Goal: Information Seeking & Learning: Learn about a topic

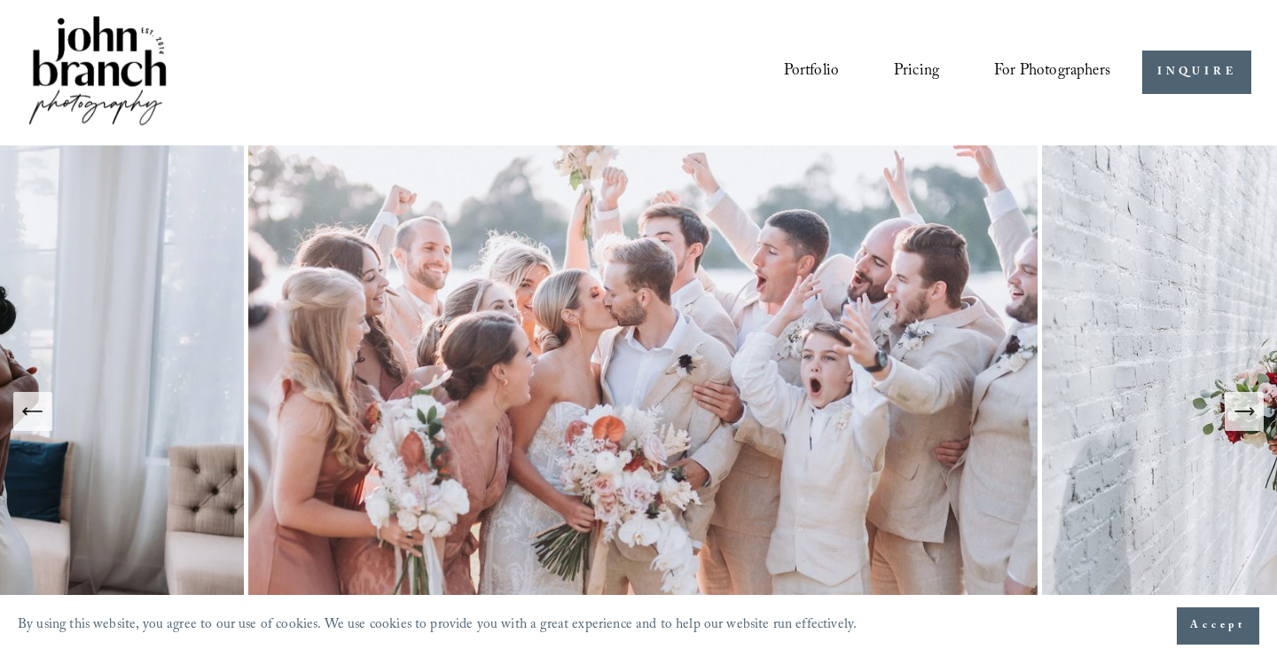
click at [0, 0] on span "Education" at bounding box center [0, 0] width 0 height 0
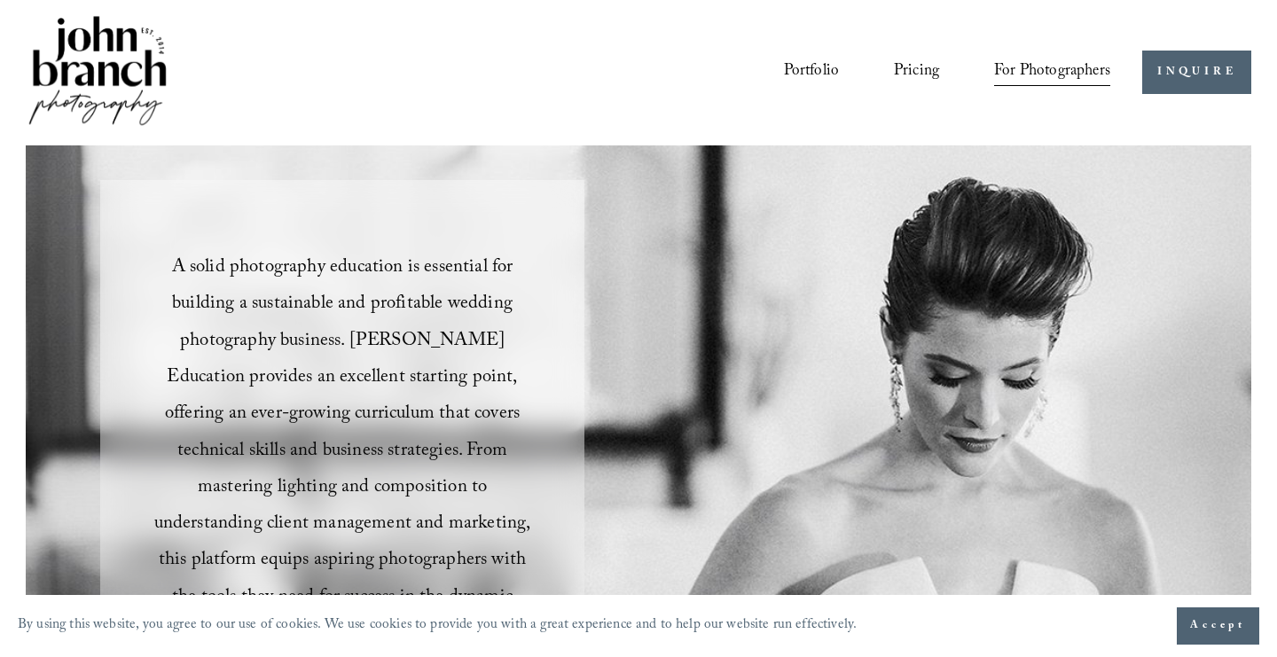
click at [900, 73] on link "Pricing" at bounding box center [916, 73] width 45 height 34
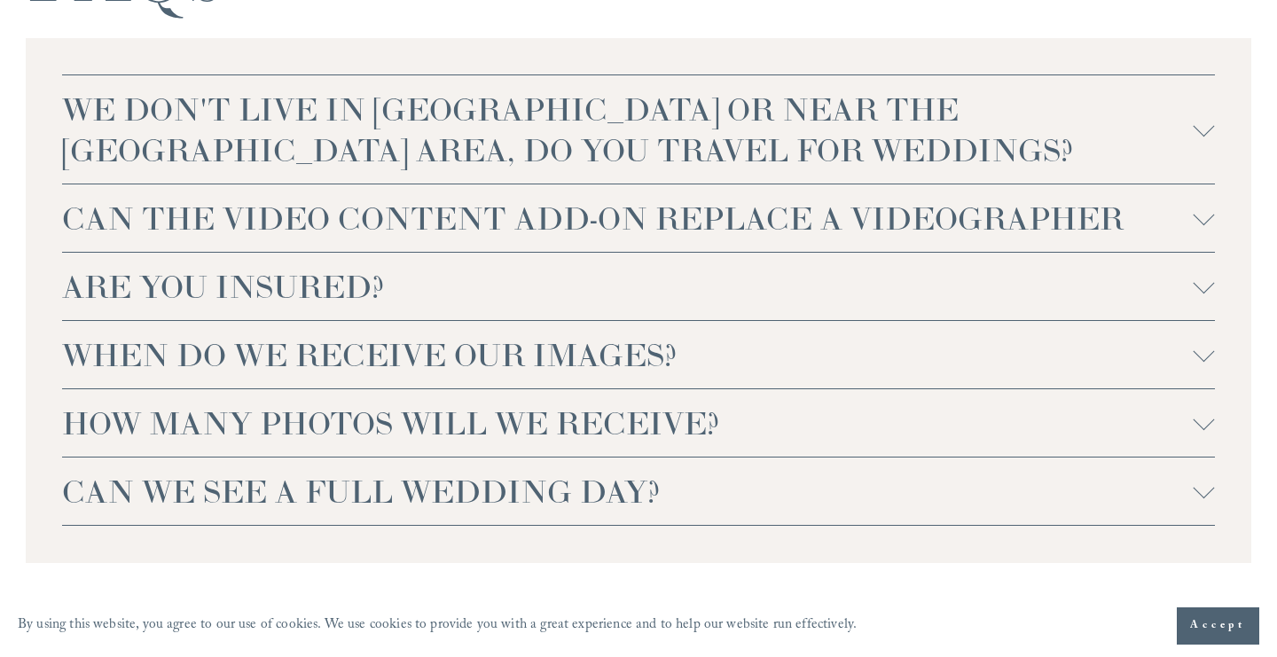
scroll to position [4192, 0]
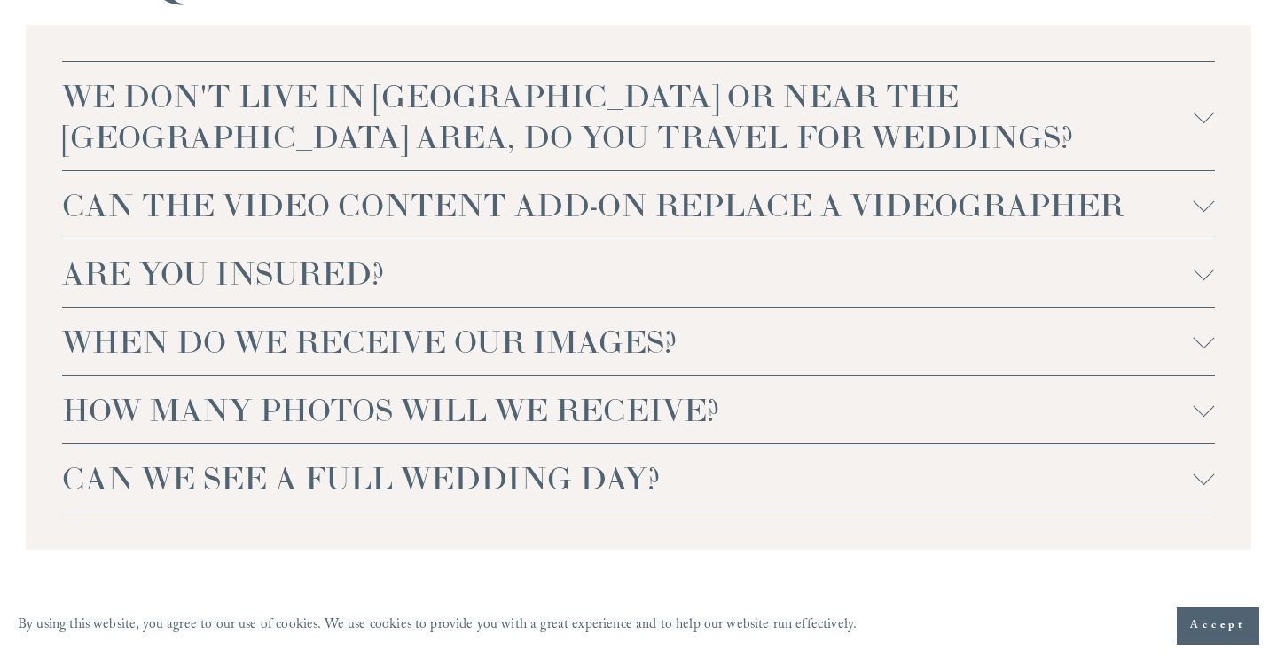
click at [436, 106] on span "WE DON'T LIVE IN NC OR NEAR THE RALEIGH AREA, DO YOU TRAVEL FOR WEDDINGS?" at bounding box center [627, 116] width 1130 height 82
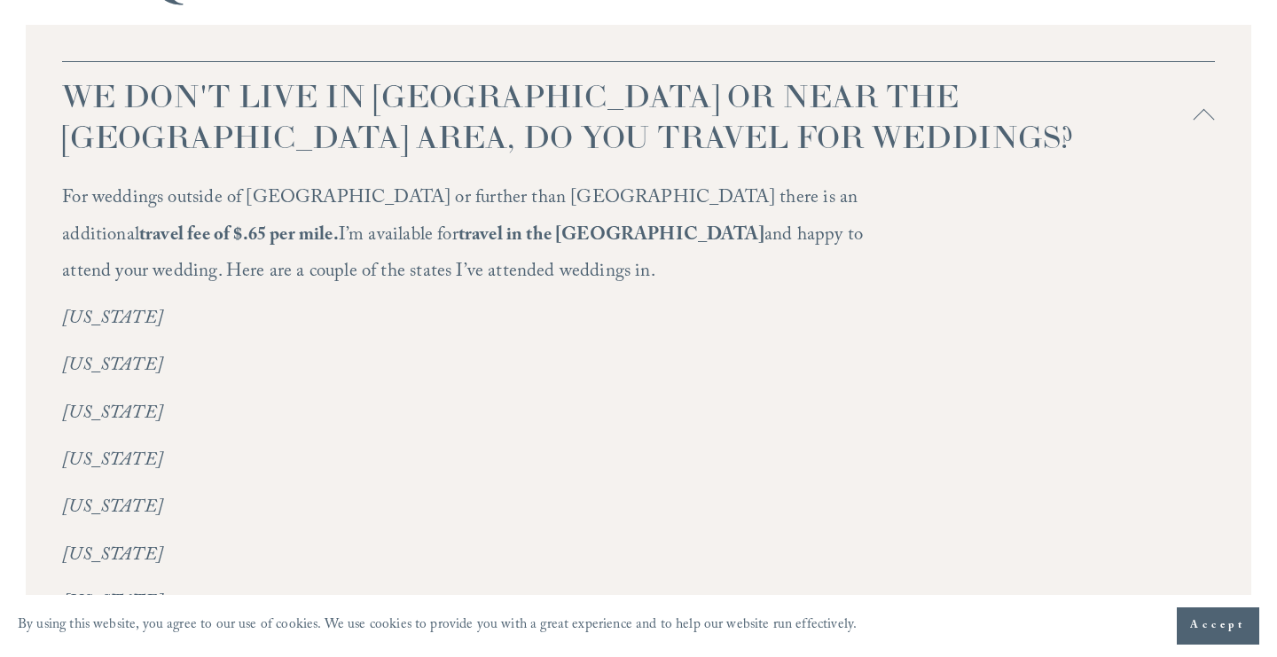
click at [437, 97] on span "WE DON'T LIVE IN NC OR NEAR THE RALEIGH AREA, DO YOU TRAVEL FOR WEDDINGS?" at bounding box center [627, 116] width 1130 height 82
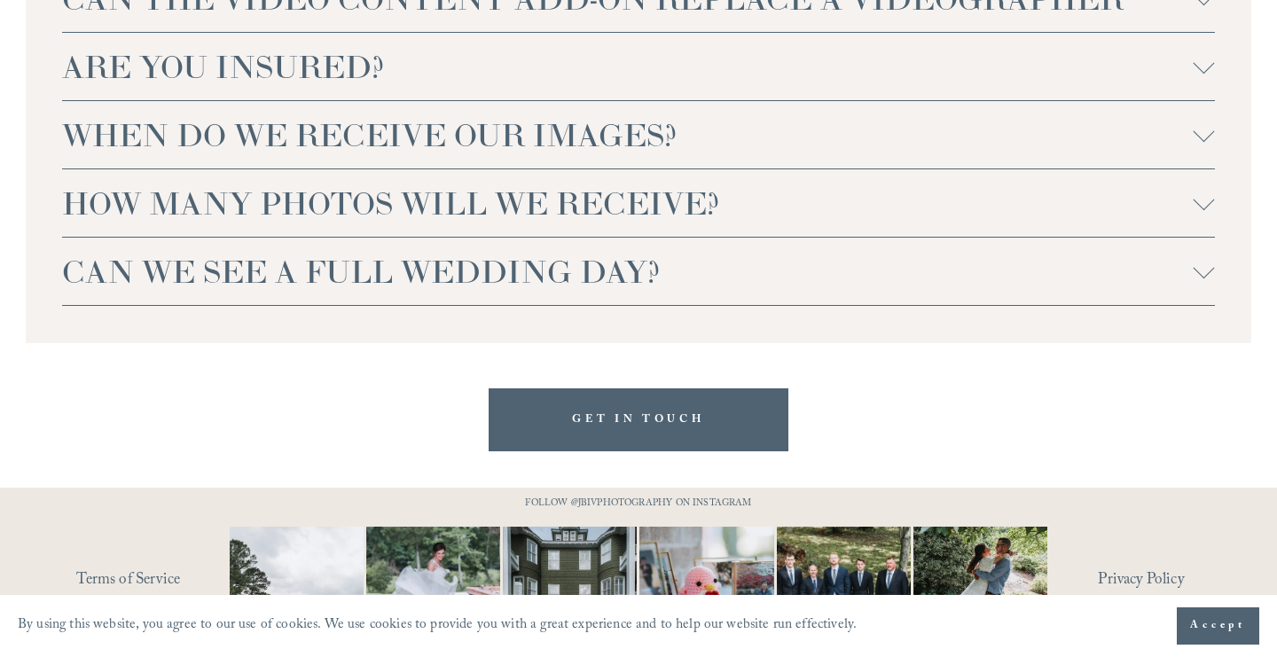
scroll to position [4431, 0]
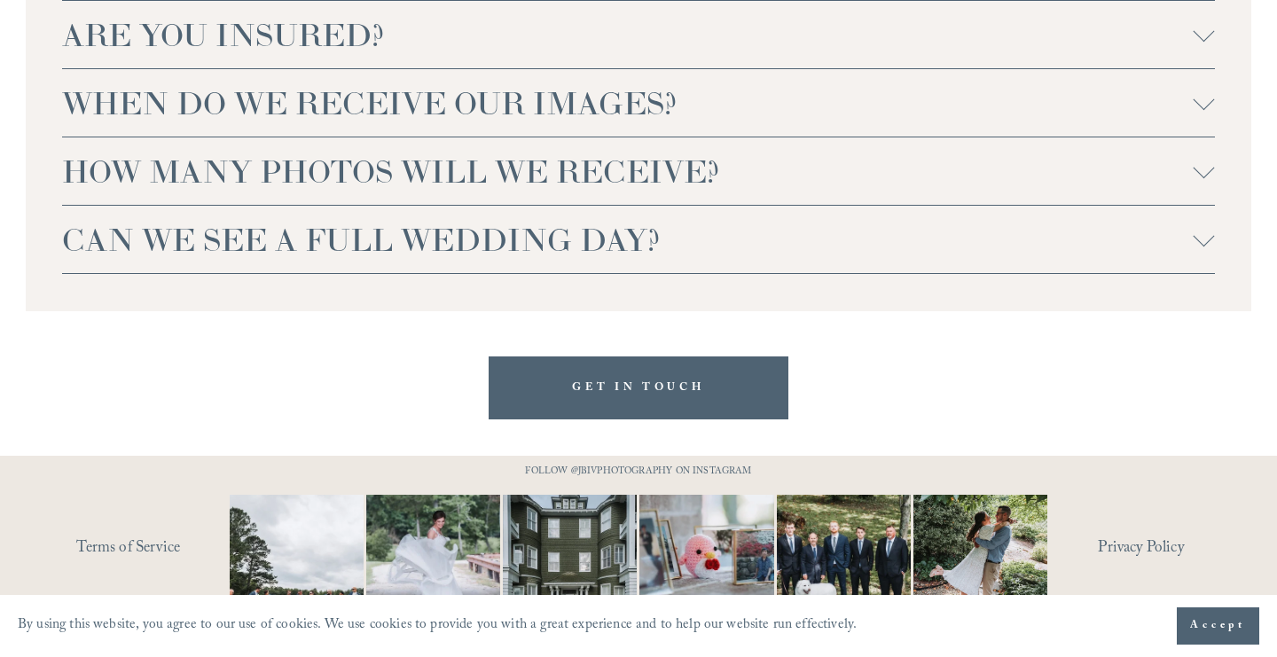
click at [415, 219] on span "CAN WE SEE A FULL WEDDING DAY?" at bounding box center [627, 239] width 1130 height 41
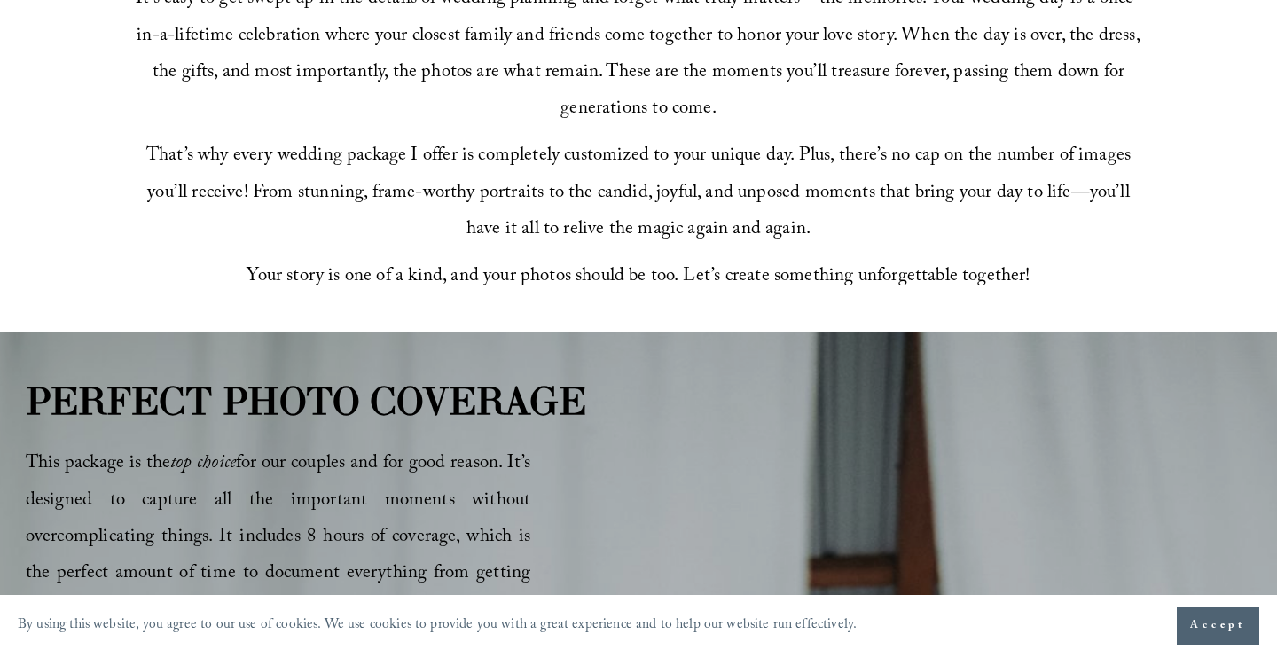
scroll to position [650, 0]
